Goal: Book appointment/travel/reservation

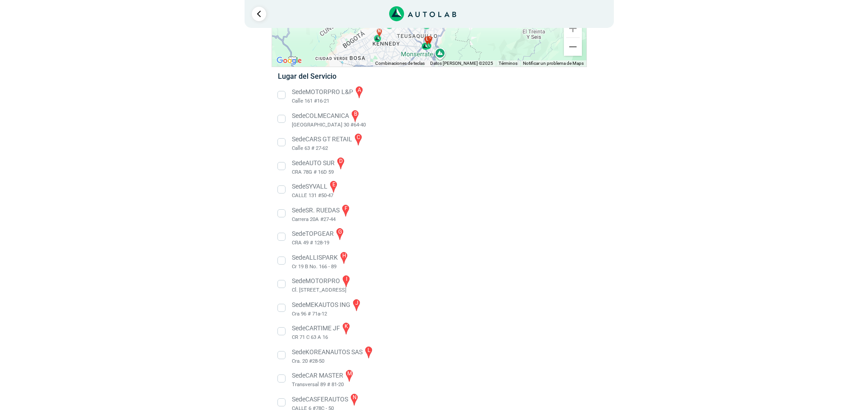
scroll to position [131, 0]
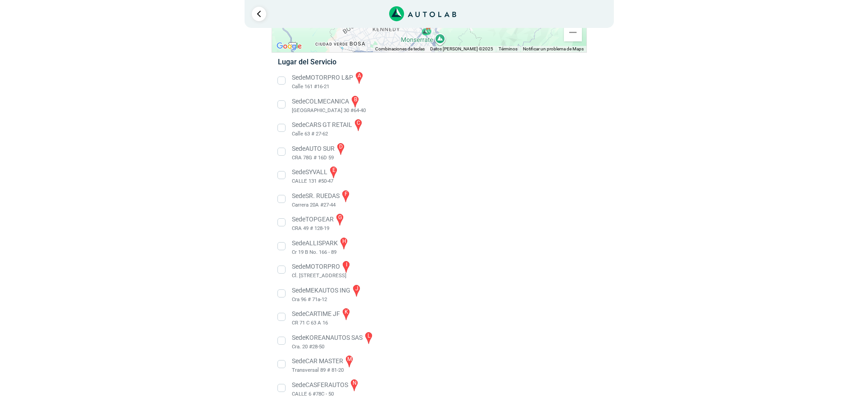
drag, startPoint x: 282, startPoint y: 317, endPoint x: 315, endPoint y: 320, distance: 33.5
click at [282, 316] on li "Sede CARTIME JF k CR 71 C 63 A 16" at bounding box center [429, 317] width 316 height 20
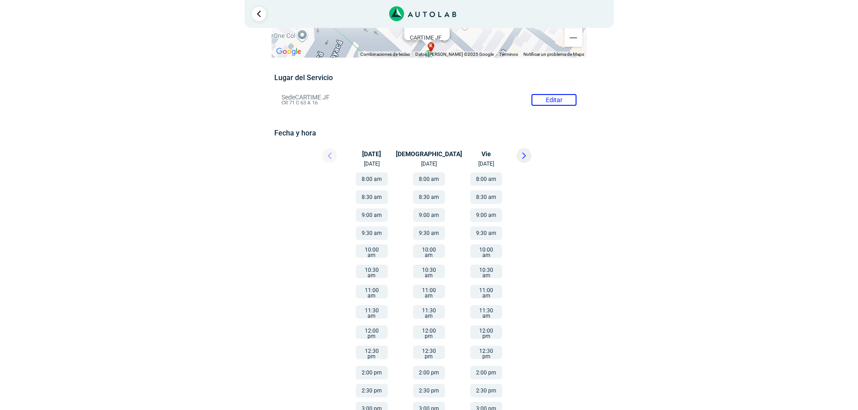
scroll to position [85, 0]
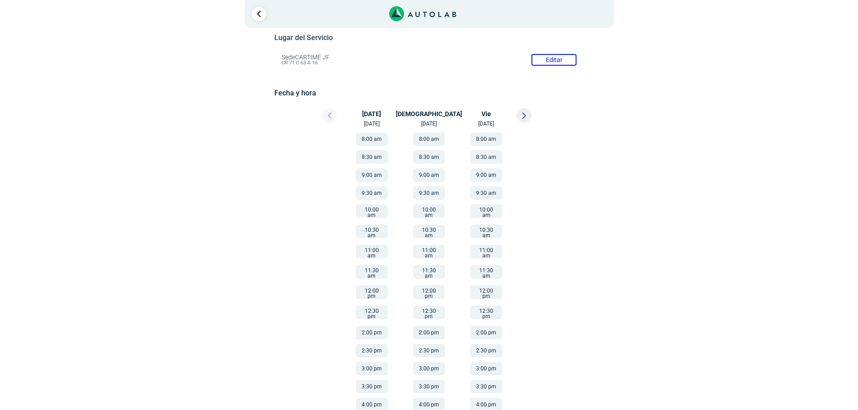
click at [376, 326] on button "2:00 pm" at bounding box center [372, 333] width 32 height 14
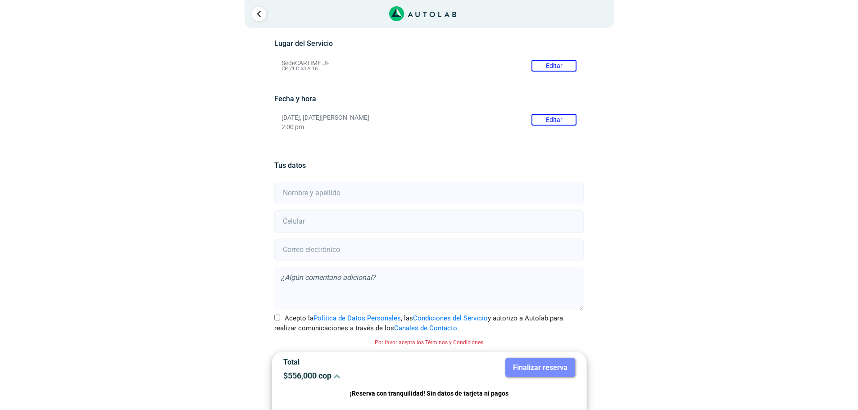
click at [326, 195] on input "text" at bounding box center [428, 193] width 309 height 23
type input "[PERSON_NAME]"
type input "3115064945"
type input "[EMAIL_ADDRESS][DOMAIN_NAME]"
click at [278, 317] on input "Acepto la Política de Datos Personales , las Condiciones del Servicio y autoriz…" at bounding box center [277, 318] width 6 height 6
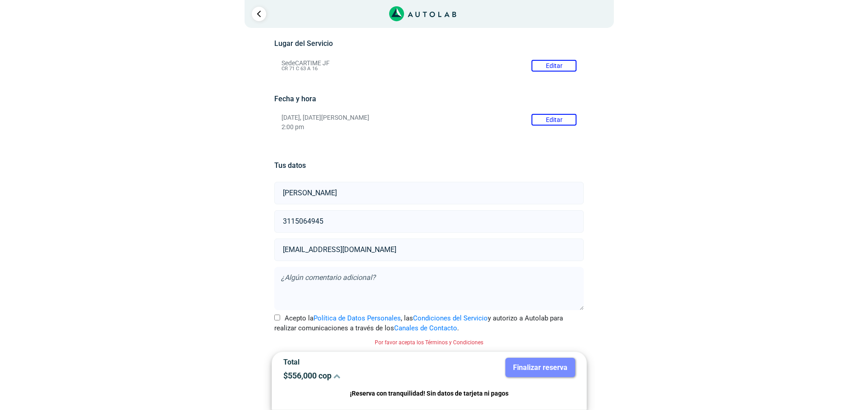
checkbox input "true"
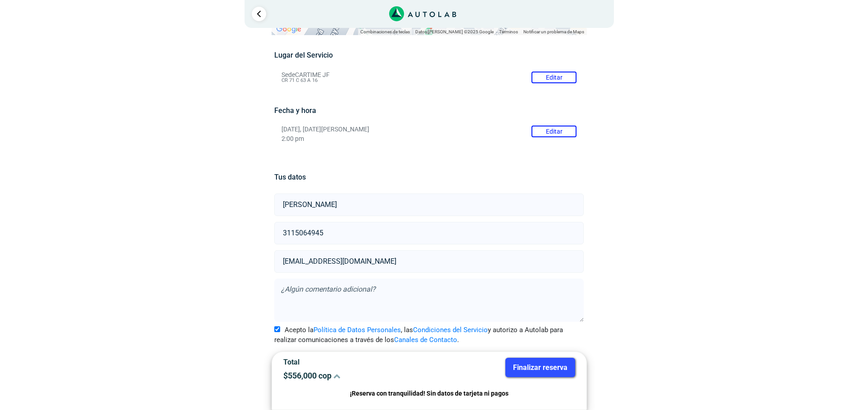
click at [548, 366] on button "Finalizar reserva" at bounding box center [540, 367] width 70 height 19
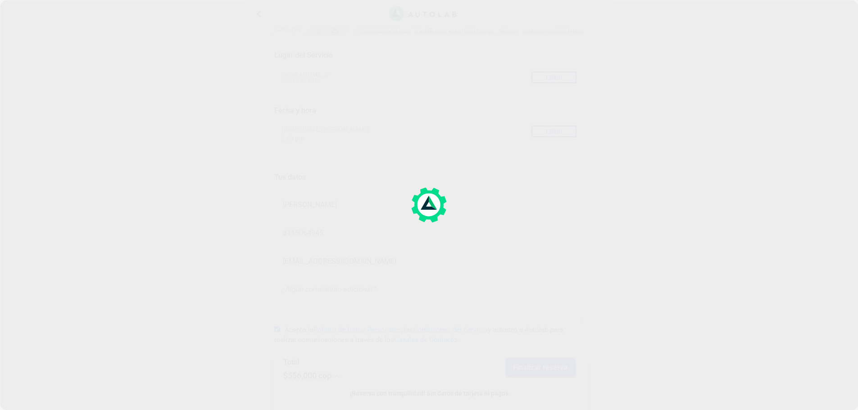
scroll to position [0, 0]
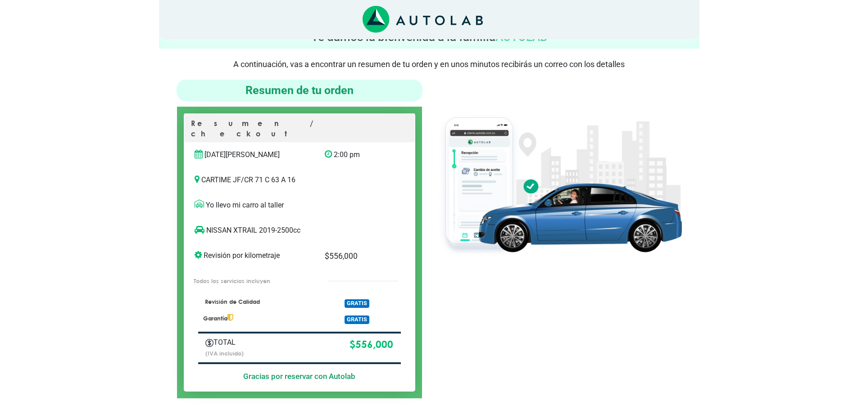
scroll to position [45, 0]
